Goal: Navigation & Orientation: Find specific page/section

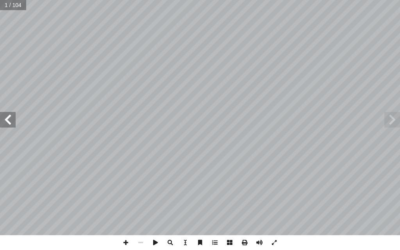
click at [11, 120] on span at bounding box center [8, 120] width 16 height 16
click at [9, 120] on span at bounding box center [8, 120] width 16 height 16
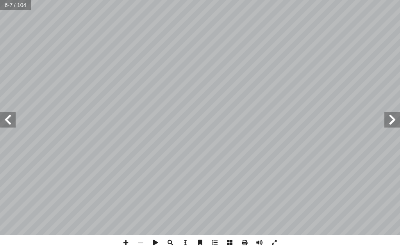
click at [9, 121] on span at bounding box center [8, 120] width 16 height 16
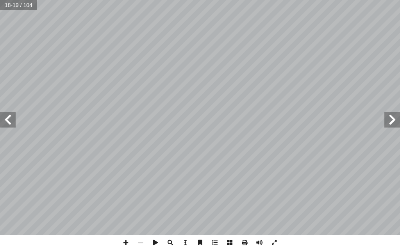
click at [9, 121] on span at bounding box center [8, 120] width 16 height 16
click at [9, 119] on span at bounding box center [8, 120] width 16 height 16
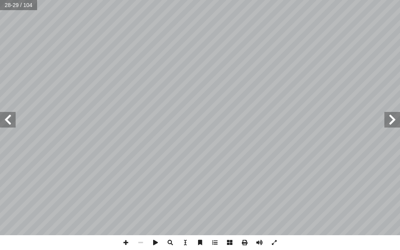
click at [392, 119] on span at bounding box center [392, 120] width 16 height 16
click at [7, 118] on span at bounding box center [8, 120] width 16 height 16
click at [124, 236] on span at bounding box center [125, 242] width 15 height 15
click at [392, 119] on span at bounding box center [392, 120] width 16 height 16
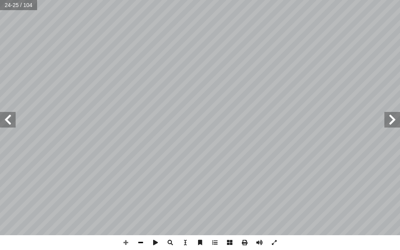
click at [140, 236] on span at bounding box center [140, 242] width 15 height 15
click at [124, 236] on span at bounding box center [125, 242] width 15 height 15
click at [141, 236] on span at bounding box center [140, 242] width 15 height 15
click at [393, 119] on span at bounding box center [392, 120] width 16 height 16
click at [9, 117] on span at bounding box center [8, 120] width 16 height 16
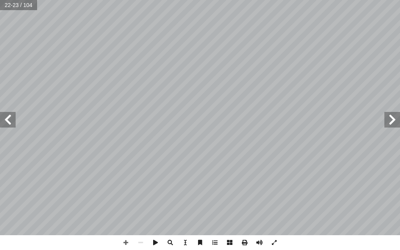
click at [9, 117] on span at bounding box center [8, 120] width 16 height 16
